Goal: Task Accomplishment & Management: Use online tool/utility

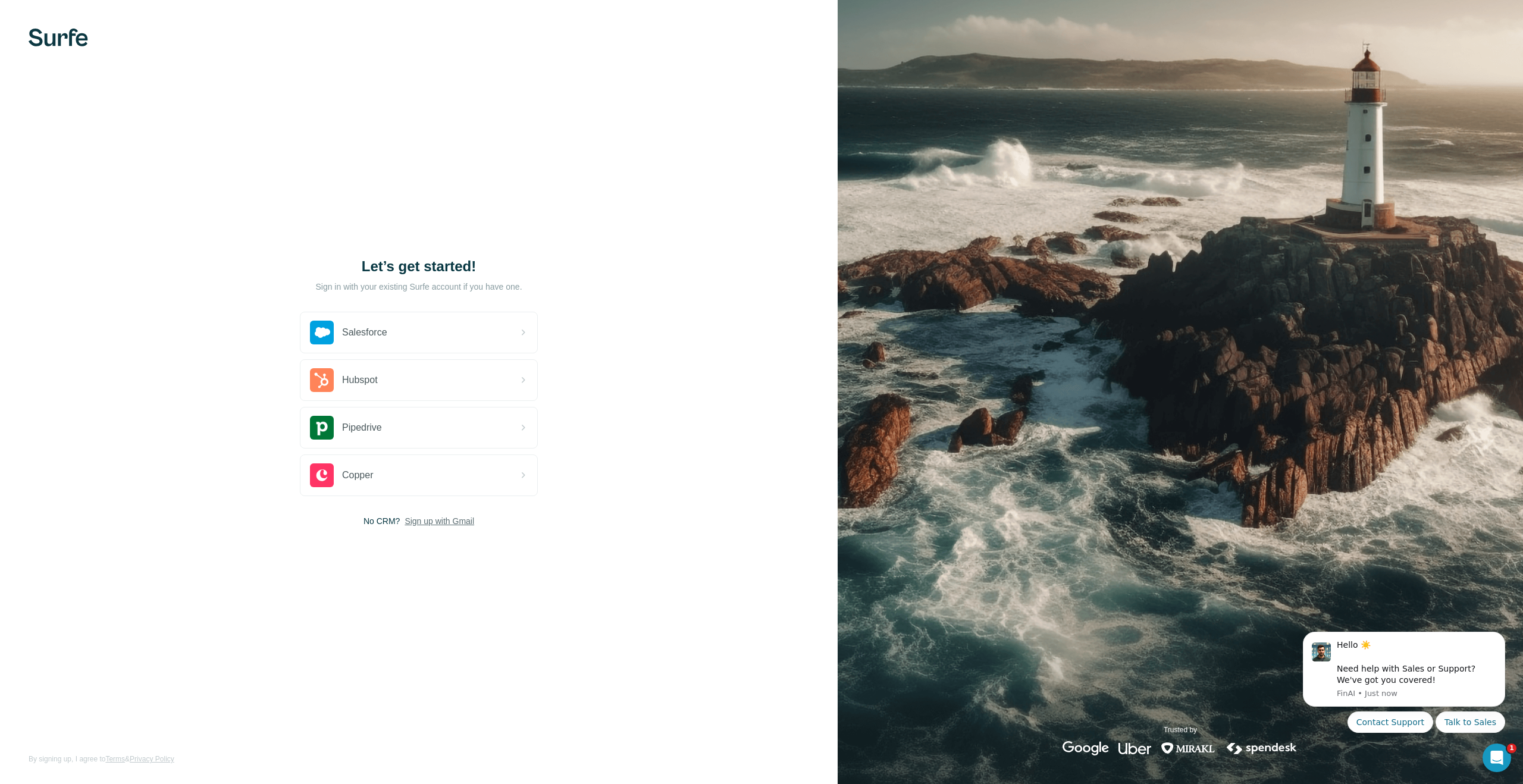
click at [441, 523] on span "Sign up with Gmail" at bounding box center [439, 521] width 69 height 12
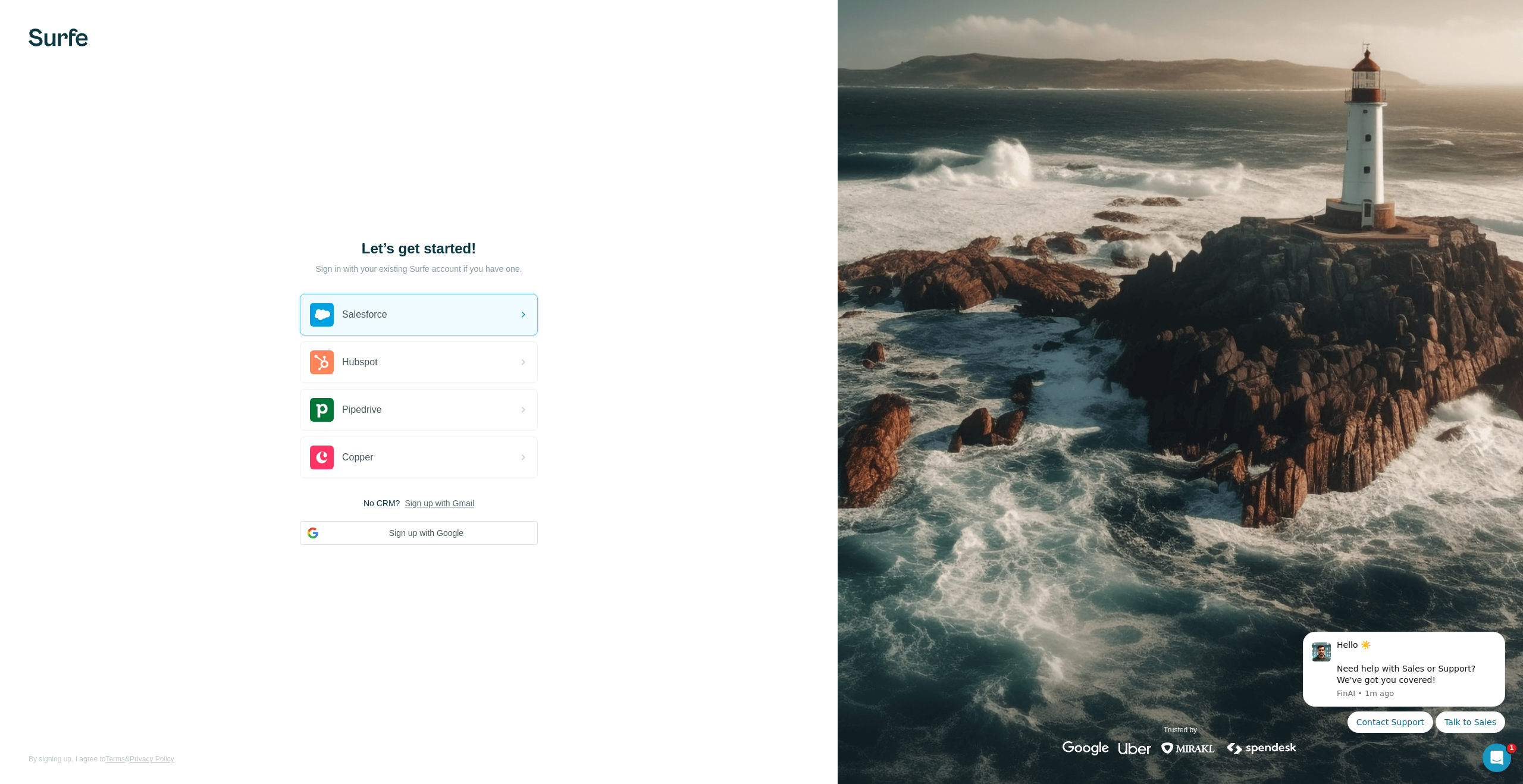
click at [53, 34] on img at bounding box center [58, 38] width 59 height 18
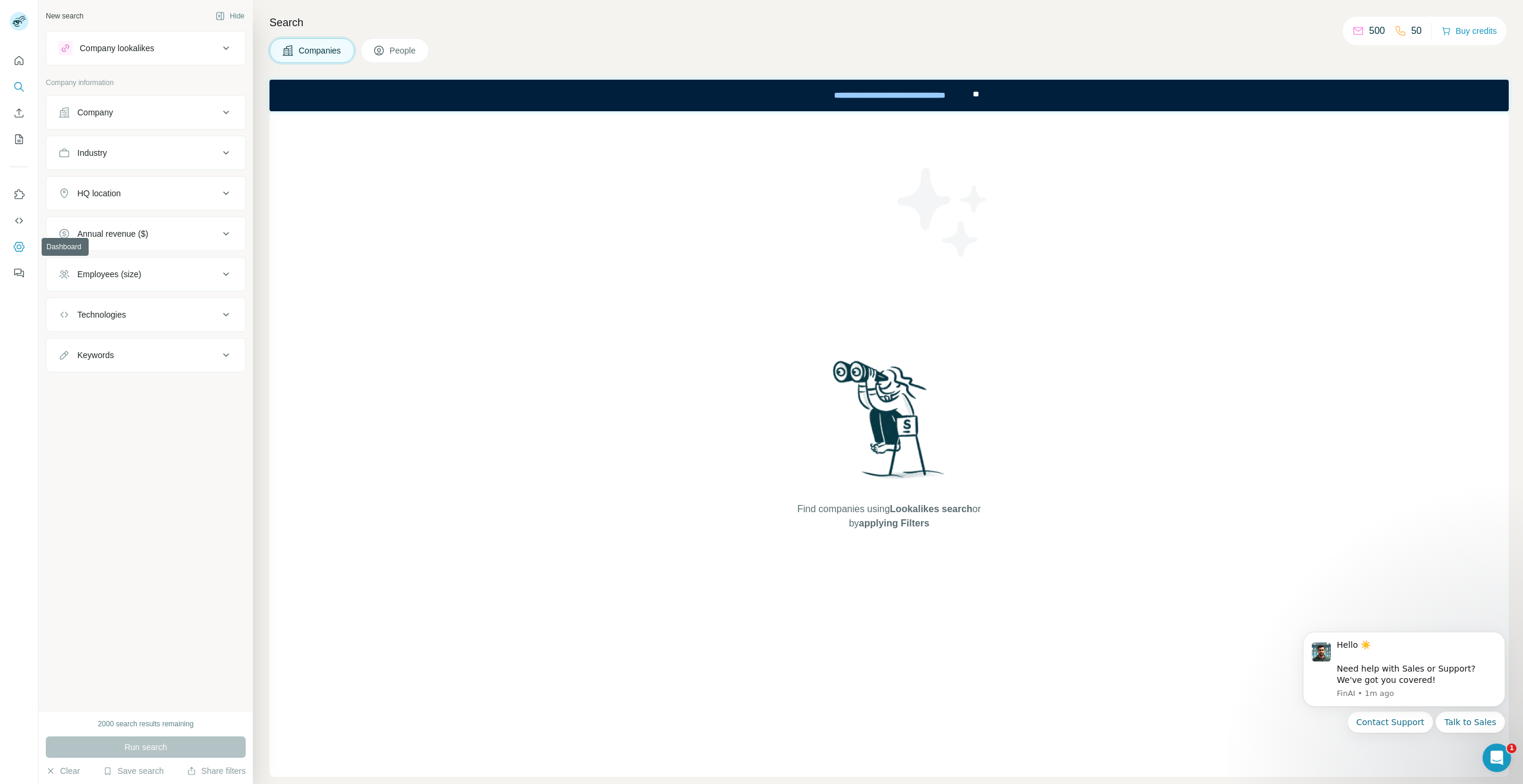
click at [21, 244] on icon "Dashboard" at bounding box center [19, 247] width 12 height 12
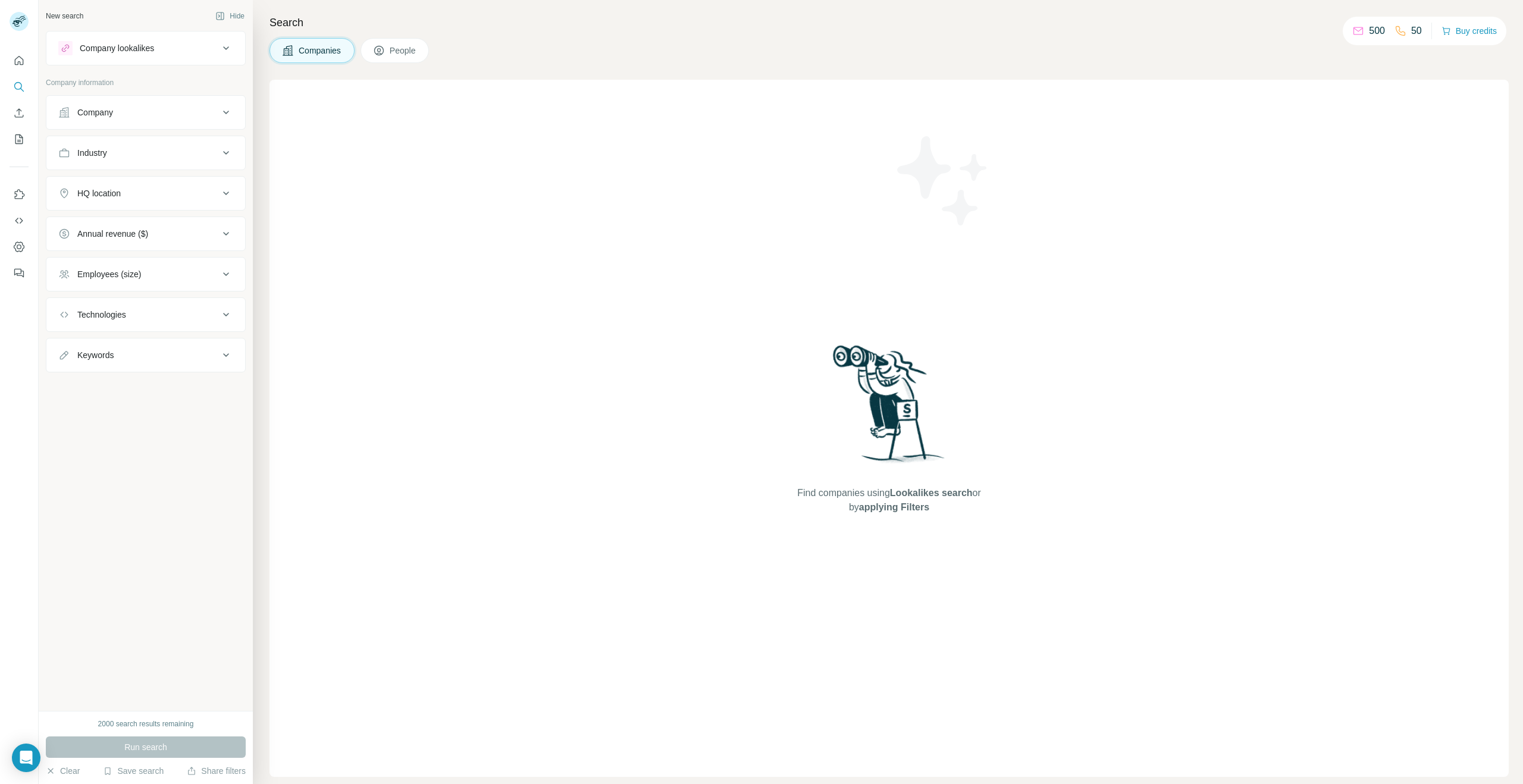
drag, startPoint x: 7, startPoint y: 142, endPoint x: 17, endPoint y: 140, distance: 10.2
click at [7, 142] on div at bounding box center [19, 163] width 38 height 241
click at [18, 139] on icon "My lists" at bounding box center [19, 139] width 12 height 12
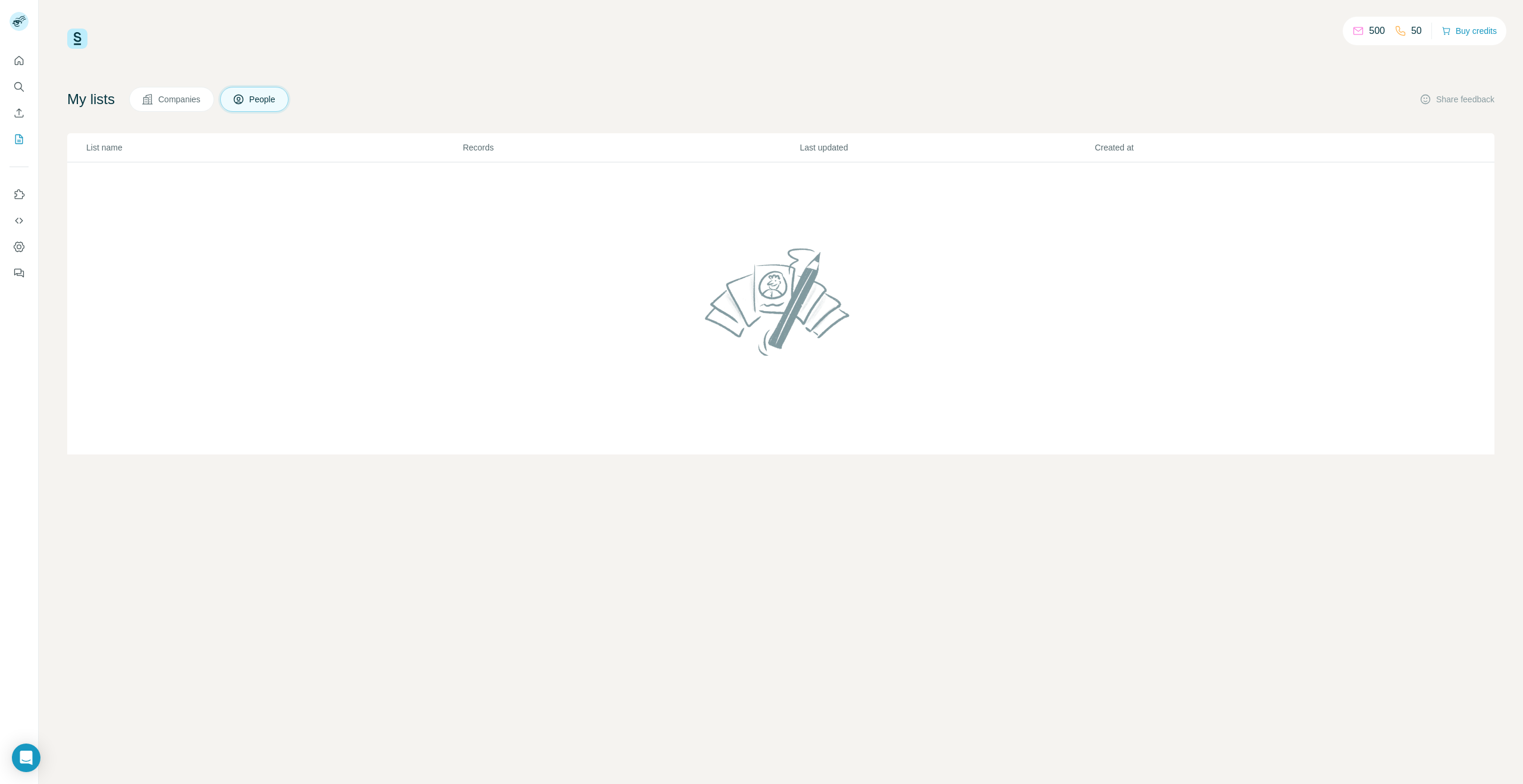
click at [196, 103] on span "Companies" at bounding box center [180, 99] width 43 height 12
drag, startPoint x: 286, startPoint y: 558, endPoint x: 189, endPoint y: 422, distance: 167.0
click at [284, 556] on div "500 50 Buy credits My lists Companies People Share feedback List name Records L…" at bounding box center [781, 392] width 1484 height 784
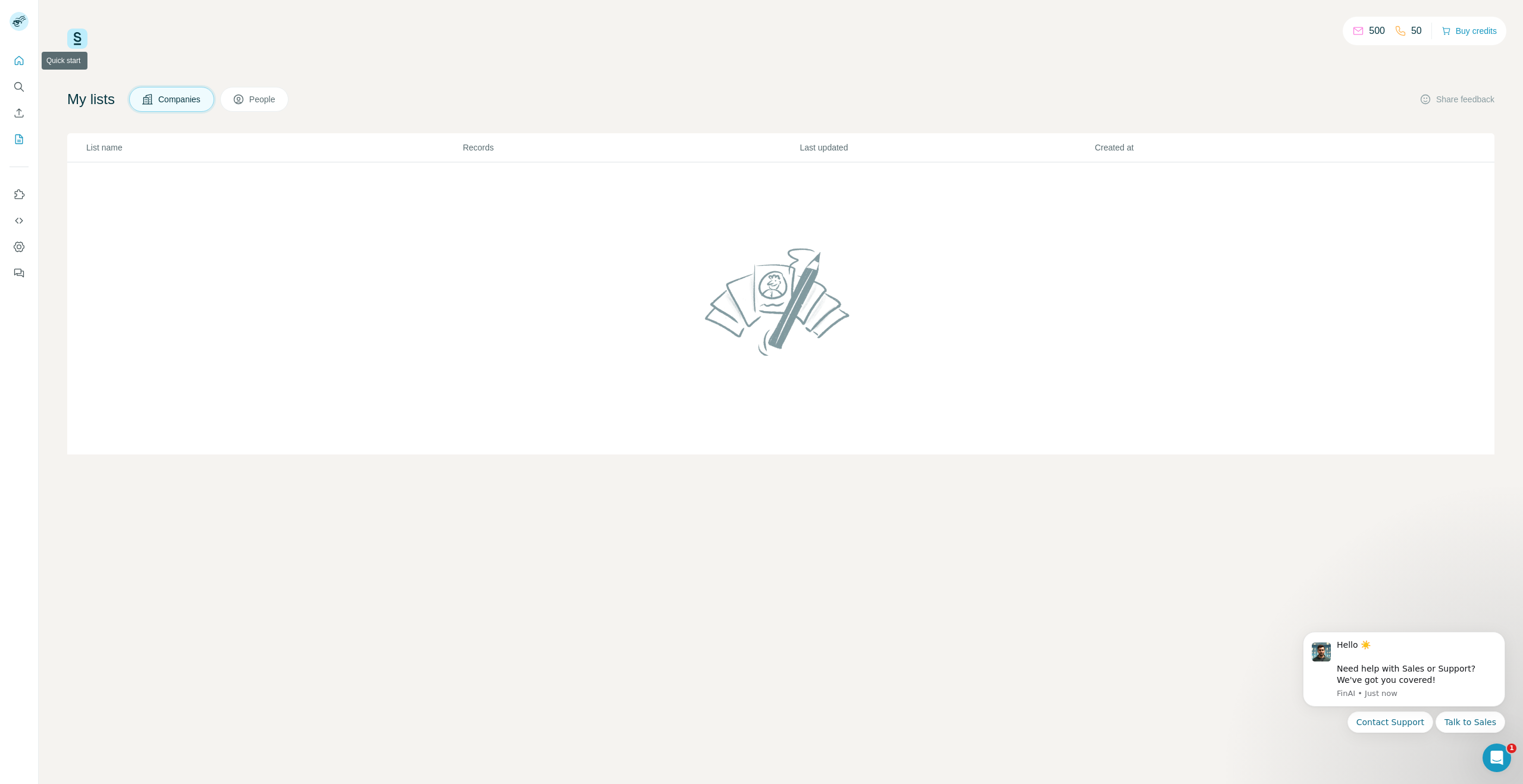
click at [21, 59] on icon "Quick start" at bounding box center [19, 61] width 12 height 12
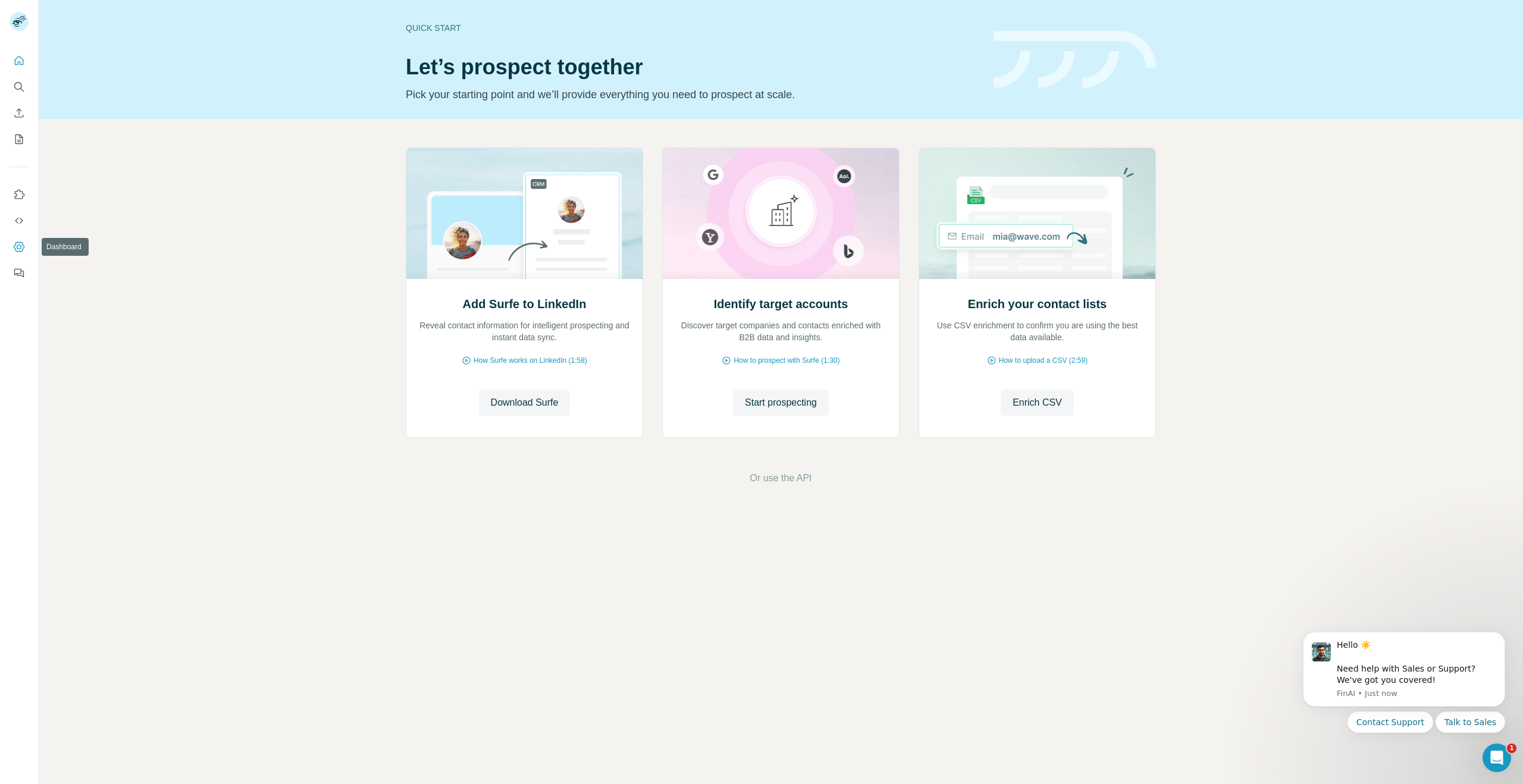
click at [23, 251] on icon "Dashboard" at bounding box center [19, 247] width 12 height 12
